Goal: Task Accomplishment & Management: Manage account settings

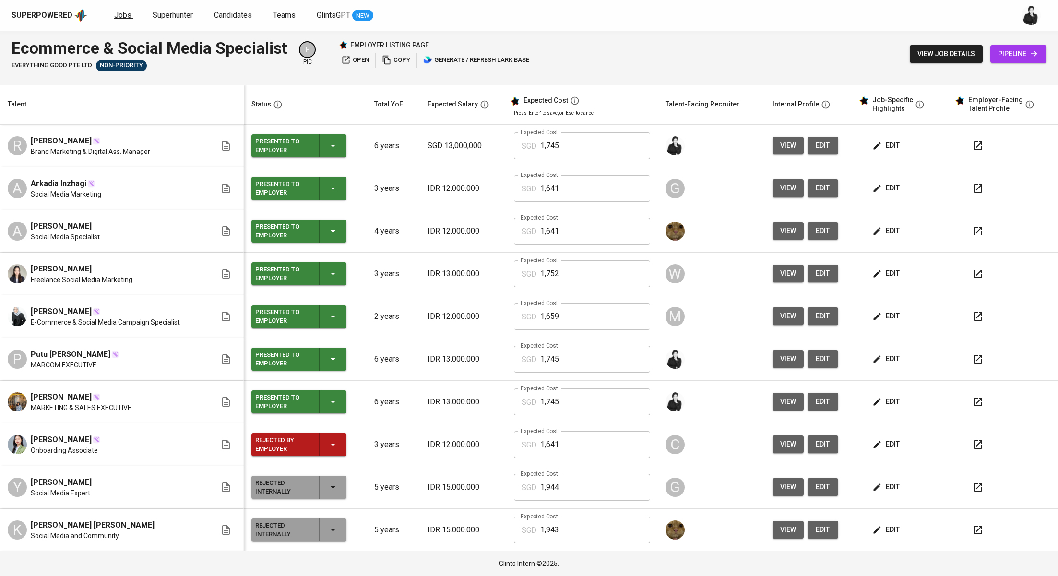
click at [121, 15] on span "Jobs" at bounding box center [122, 15] width 17 height 9
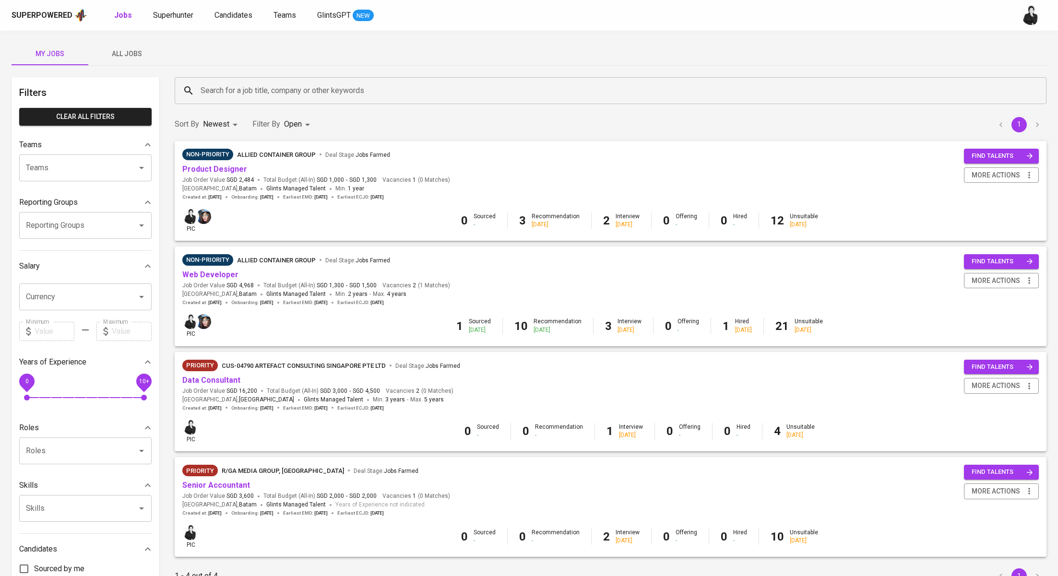
click at [226, 280] on span "Web Developer" at bounding box center [210, 275] width 56 height 11
click at [230, 276] on link "Web Developer" at bounding box center [210, 274] width 56 height 9
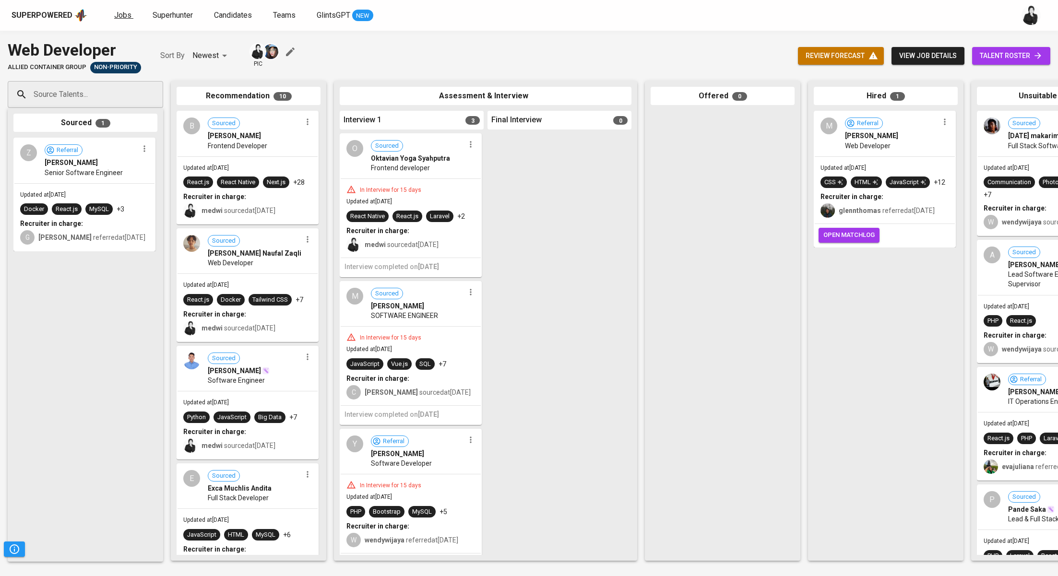
click at [123, 18] on span "Jobs" at bounding box center [122, 15] width 17 height 9
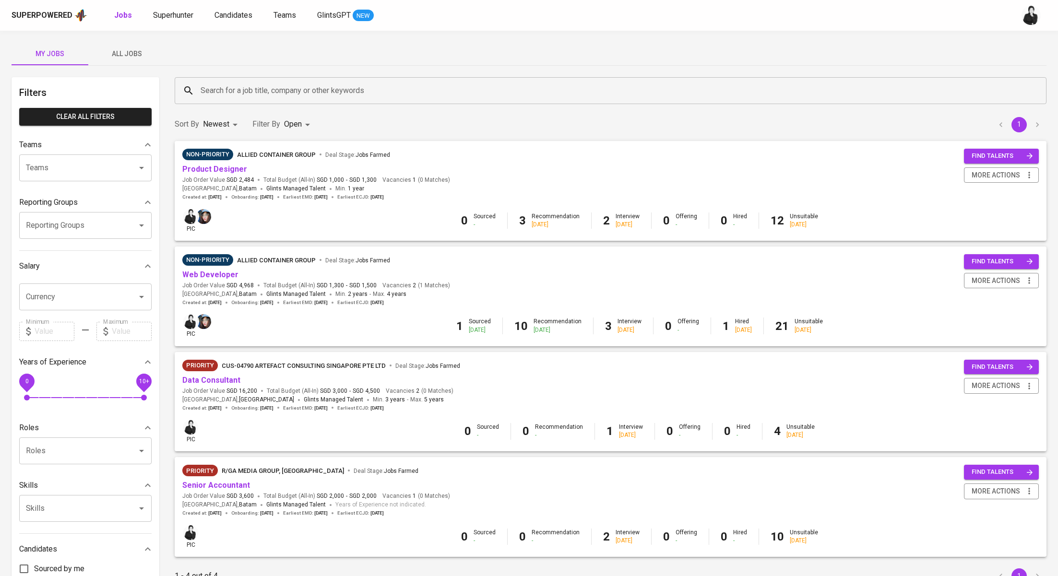
scroll to position [78, 0]
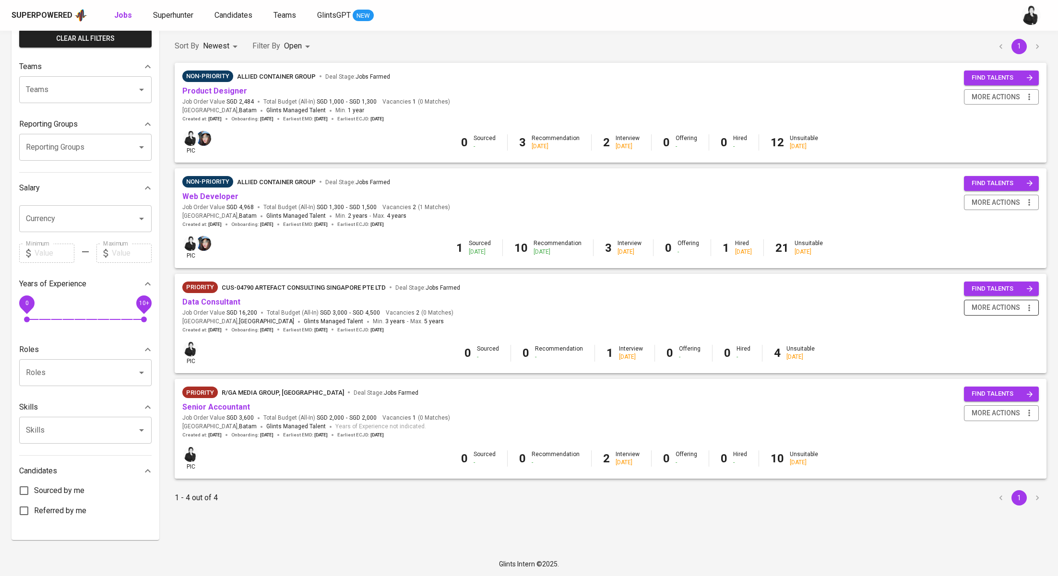
click at [1023, 305] on span "more actions" at bounding box center [1001, 308] width 65 height 12
click at [982, 374] on div "Close Job" at bounding box center [989, 377] width 84 height 10
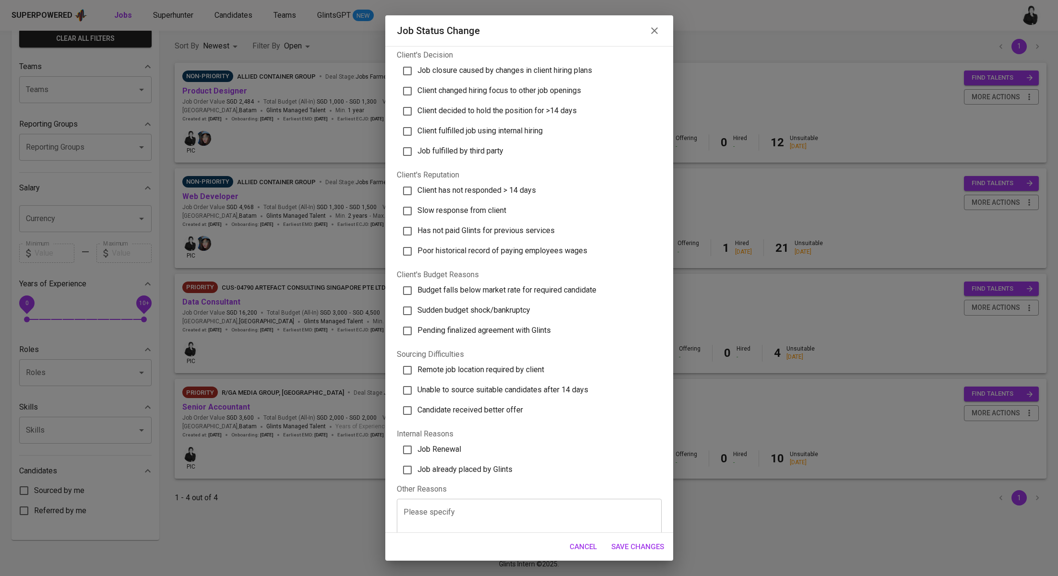
scroll to position [33, 0]
click at [493, 181] on label "Client has not responded > 14 days" at bounding box center [525, 190] width 259 height 20
click at [418, 181] on input "Client has not responded > 14 days" at bounding box center [407, 190] width 20 height 20
checkbox input "true"
click at [641, 542] on span "Save Changes" at bounding box center [638, 547] width 53 height 12
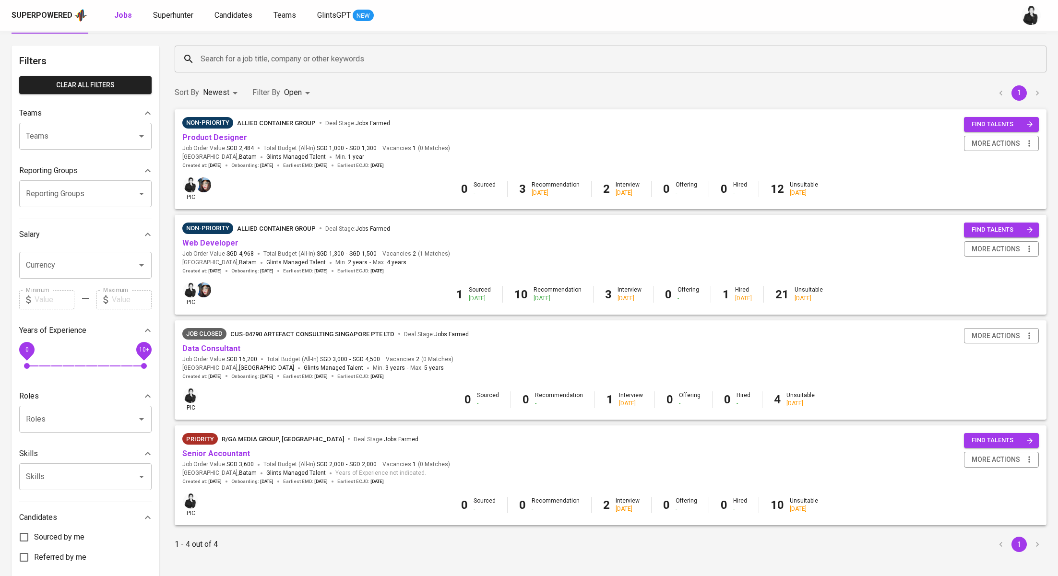
scroll to position [36, 0]
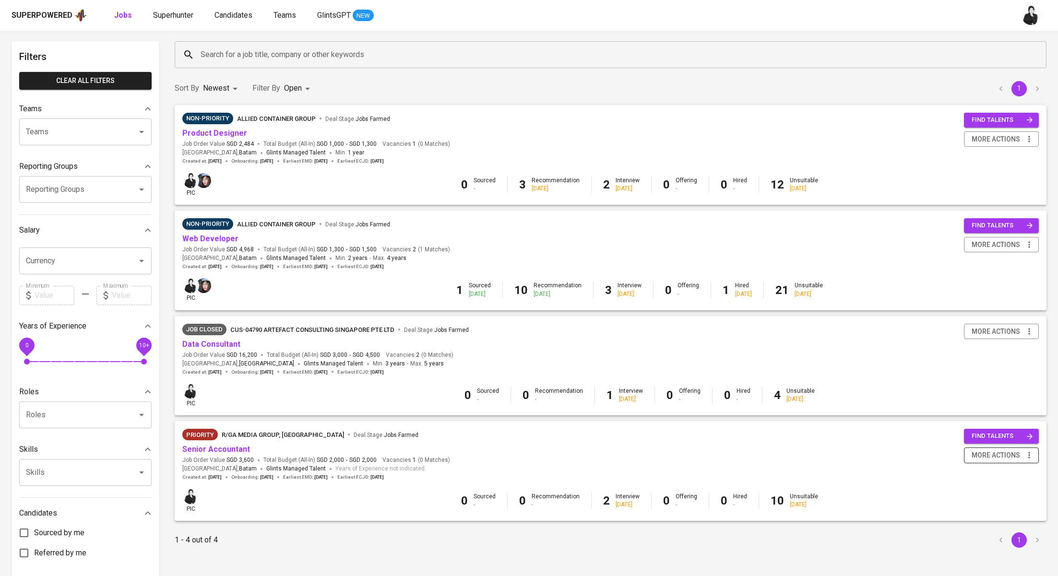
click at [1034, 455] on icon "button" at bounding box center [1030, 456] width 10 height 10
click at [976, 526] on div "Close Job" at bounding box center [989, 525] width 84 height 10
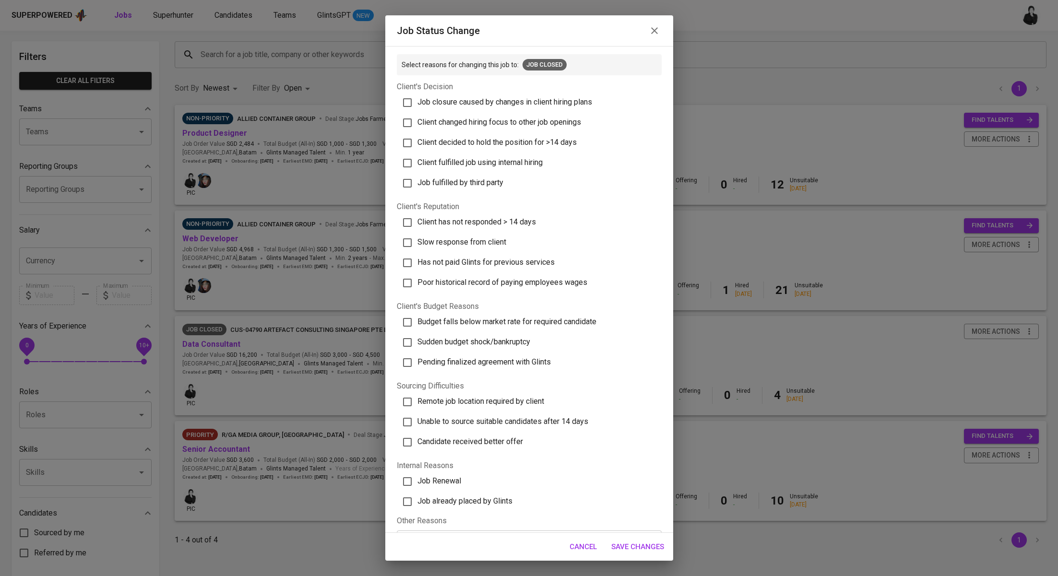
click at [493, 250] on label "Slow response from client" at bounding box center [525, 243] width 259 height 20
click at [418, 250] on input "Slow response from client" at bounding box center [407, 243] width 20 height 20
checkbox input "true"
click at [637, 549] on span "Save Changes" at bounding box center [638, 547] width 53 height 12
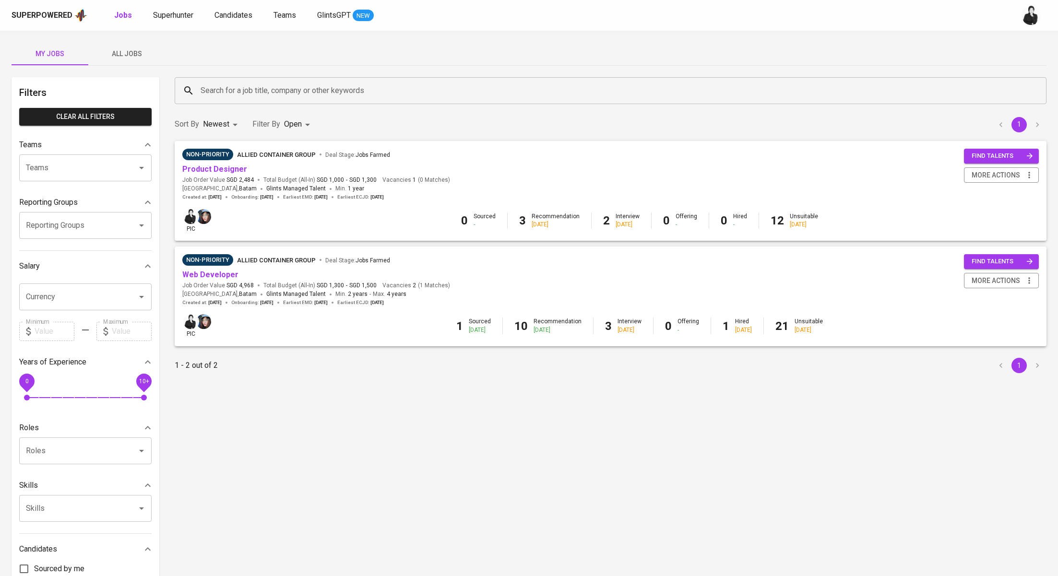
click at [216, 268] on div "Non-Priority Allied Container Group Deal Stage : Jobs Farmed" at bounding box center [316, 261] width 268 height 15
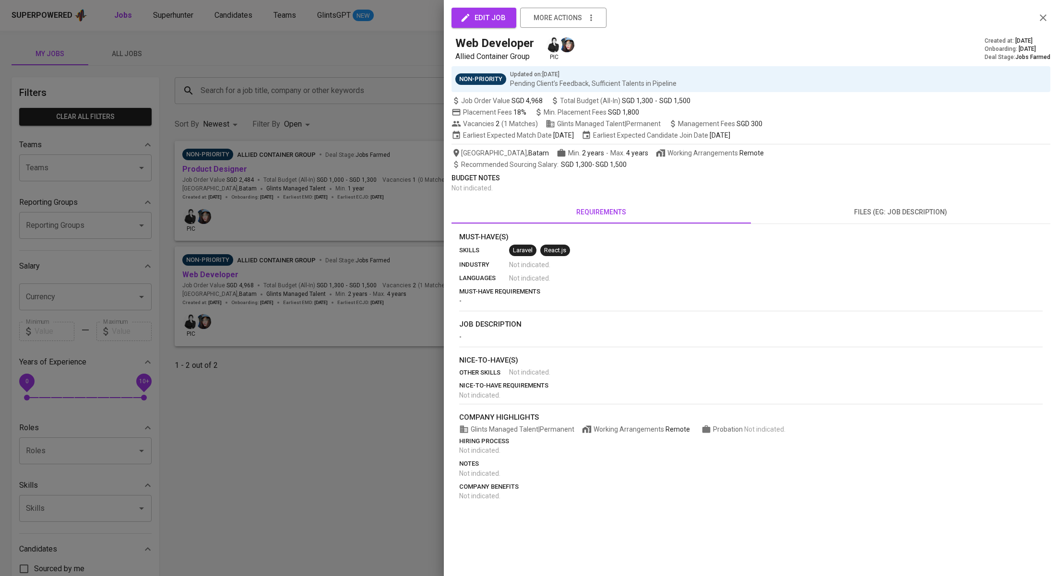
click at [222, 272] on div at bounding box center [529, 288] width 1058 height 576
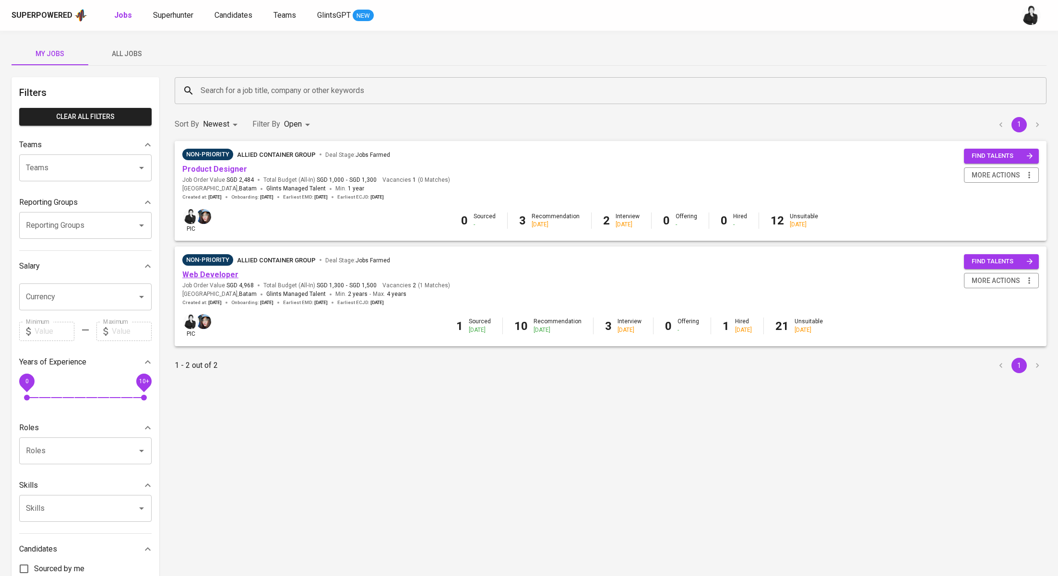
click at [221, 276] on link "Web Developer" at bounding box center [210, 274] width 56 height 9
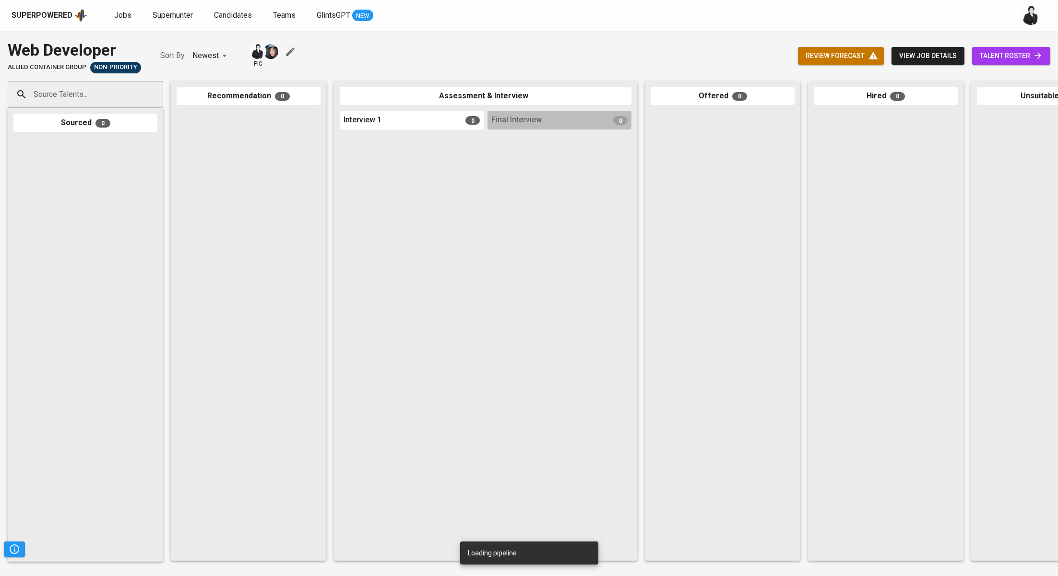
click at [992, 52] on span "talent roster" at bounding box center [1011, 56] width 63 height 12
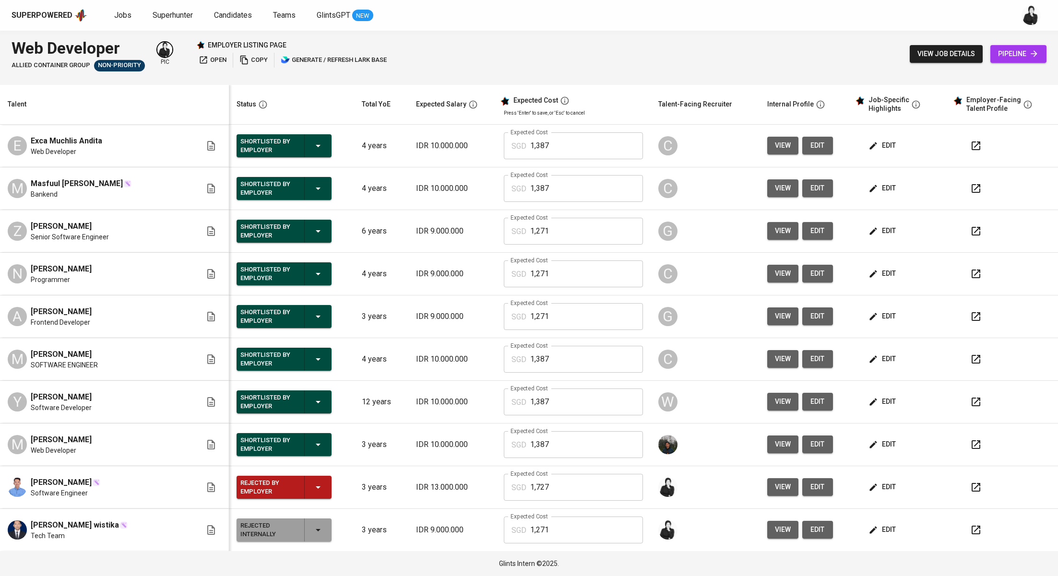
drag, startPoint x: 116, startPoint y: 227, endPoint x: 0, endPoint y: 223, distance: 115.7
click at [0, 223] on td "Z [PERSON_NAME] Senior Software Engineer" at bounding box center [114, 231] width 229 height 43
copy span "[PERSON_NAME]"
click at [869, 229] on icon "button" at bounding box center [874, 232] width 10 height 10
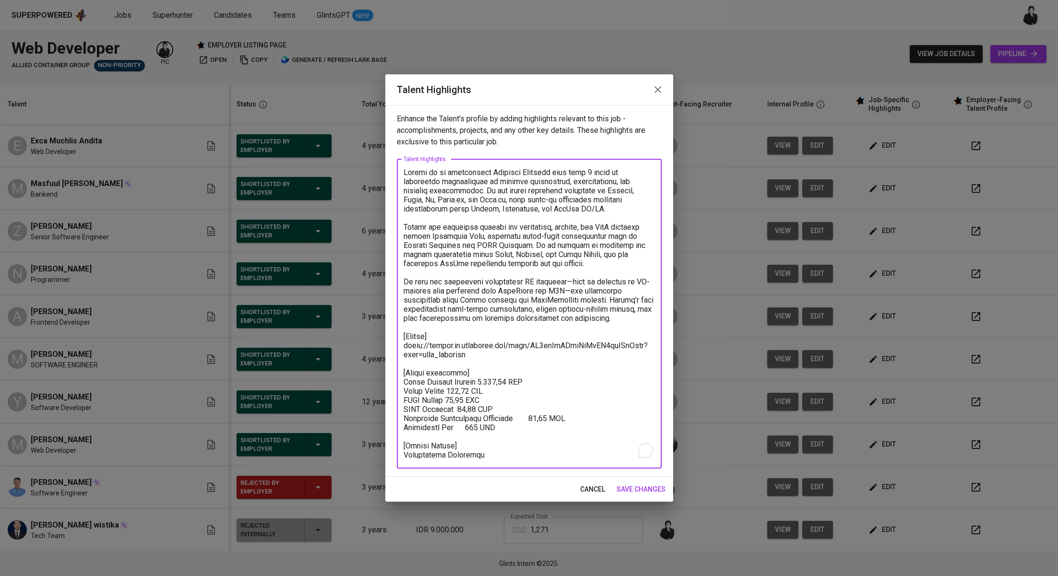
drag, startPoint x: 492, startPoint y: 357, endPoint x: 396, endPoint y: 350, distance: 96.3
click at [396, 350] on div "Enhance the Talent's profile by adding highlights relevant to this job - accomp…" at bounding box center [529, 291] width 288 height 372
click at [659, 86] on icon "button" at bounding box center [658, 90] width 12 height 12
